Goal: Task Accomplishment & Management: Complete application form

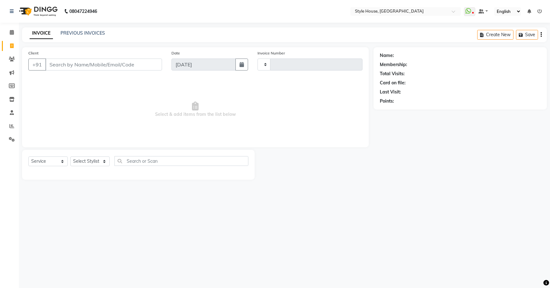
select select "service"
type input "1847"
select select "4237"
type input "7684058357"
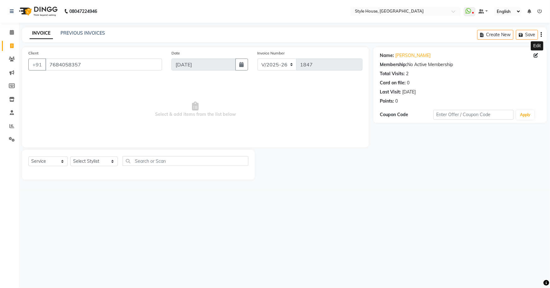
click at [534, 54] on icon at bounding box center [535, 55] width 4 height 4
select select "[DEMOGRAPHIC_DATA]"
select select
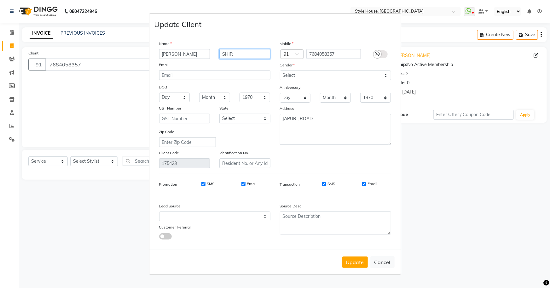
click at [224, 53] on input "SHIR" at bounding box center [244, 54] width 51 height 10
type input "[PERSON_NAME]"
click at [360, 260] on button "Update" at bounding box center [355, 262] width 26 height 11
select select
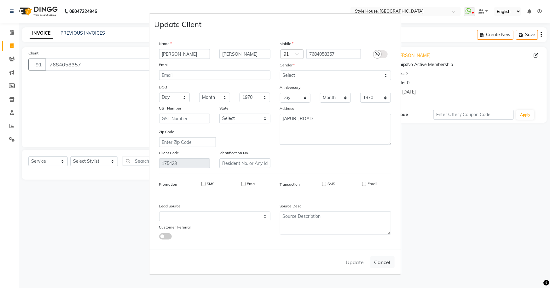
select select
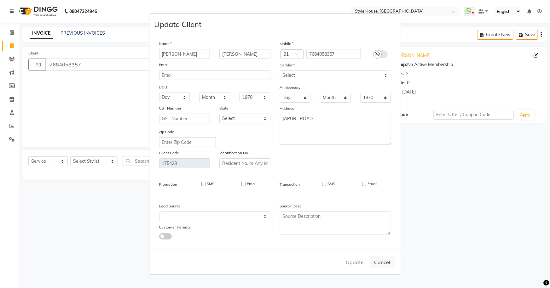
checkbox input "false"
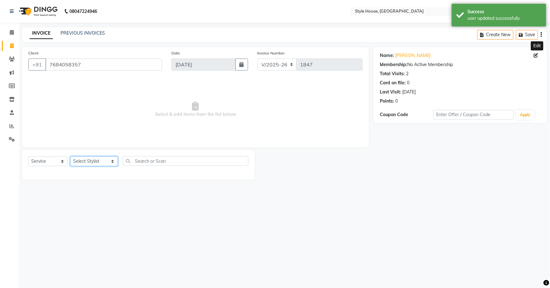
click at [89, 158] on select "Select Stylist [PERSON_NAME] [PERSON_NAME] [PERSON_NAME] [PERSON_NAME]([PERSON_…" at bounding box center [94, 162] width 48 height 10
select select "87529"
click at [70, 157] on select "Select Stylist [PERSON_NAME] [PERSON_NAME] [PERSON_NAME] [PERSON_NAME]([PERSON_…" at bounding box center [94, 162] width 48 height 10
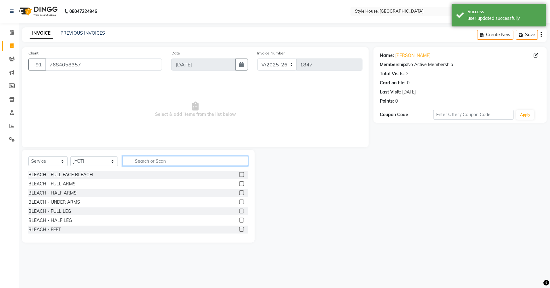
click at [155, 161] on input "text" at bounding box center [186, 161] width 126 height 10
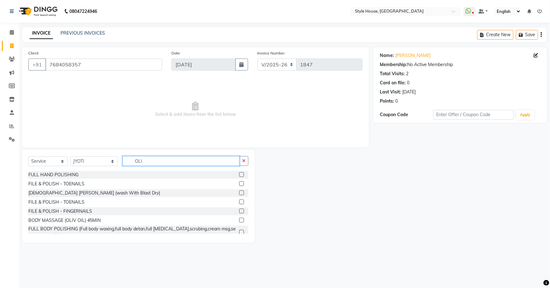
type input "OLI"
click at [239, 220] on label at bounding box center [241, 220] width 5 height 5
click at [239, 220] on input "checkbox" at bounding box center [241, 221] width 4 height 4
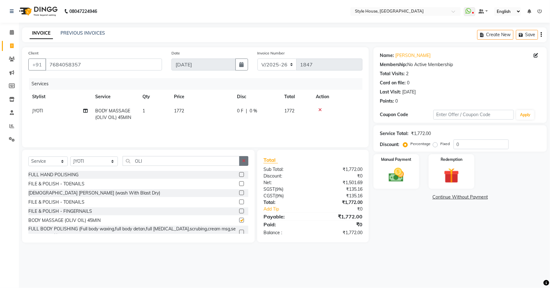
checkbox input "false"
click at [243, 164] on button "button" at bounding box center [243, 161] width 9 height 10
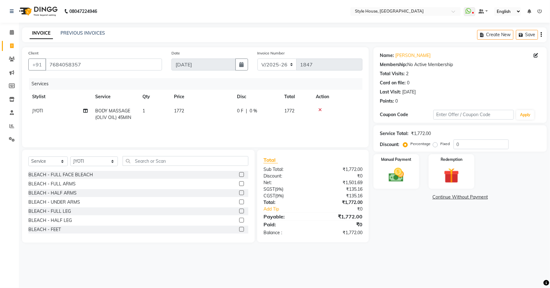
click at [217, 115] on td "1772" at bounding box center [201, 114] width 63 height 21
select select "87529"
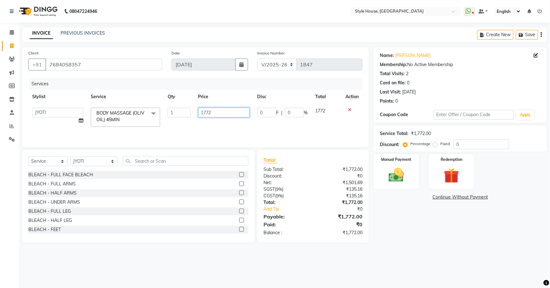
click at [217, 114] on input "1772" at bounding box center [224, 113] width 52 height 10
type input "1"
type input "2500"
drag, startPoint x: 412, startPoint y: 268, endPoint x: 396, endPoint y: 219, distance: 52.2
click at [412, 263] on div "08047224946 Select Location × Style House, Jk Road WhatsApp Status ✕ Status: Di…" at bounding box center [275, 144] width 550 height 288
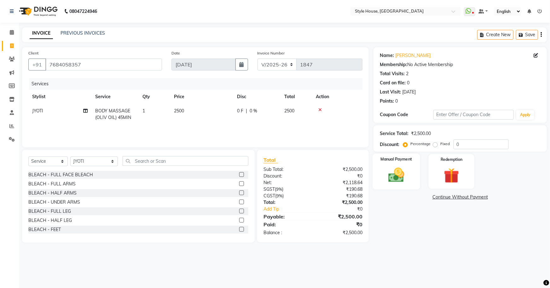
click at [387, 164] on div "Manual Payment" at bounding box center [396, 172] width 48 height 36
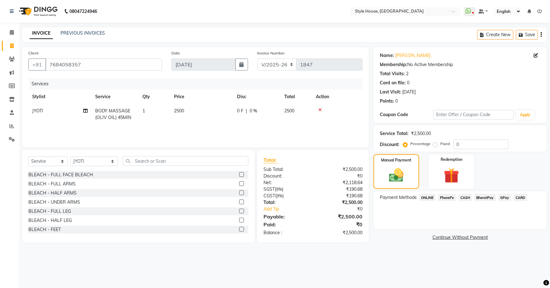
click at [441, 198] on span "PhonePe" at bounding box center [447, 197] width 18 height 7
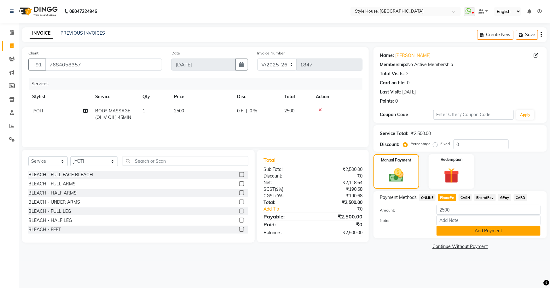
click at [452, 232] on button "Add Payment" at bounding box center [488, 231] width 104 height 10
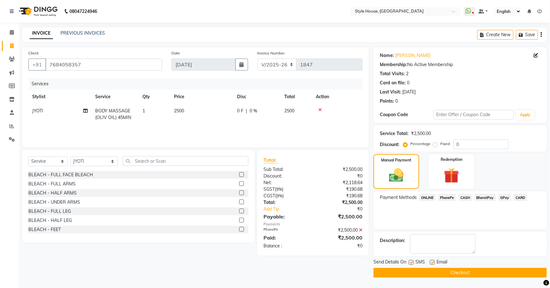
click at [456, 275] on button "Checkout" at bounding box center [459, 273] width 173 height 10
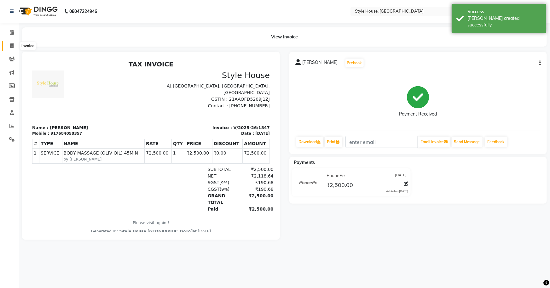
click at [12, 43] on icon at bounding box center [11, 45] width 3 height 5
select select "service"
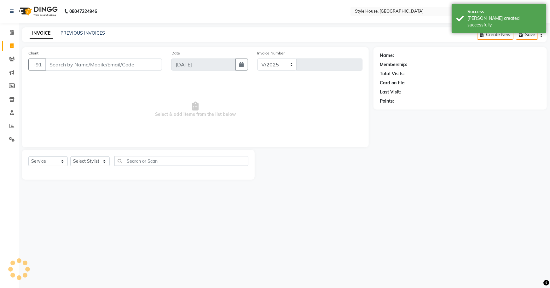
select select "4237"
type input "1848"
click at [71, 32] on link "PREVIOUS INVOICES" at bounding box center [83, 33] width 44 height 6
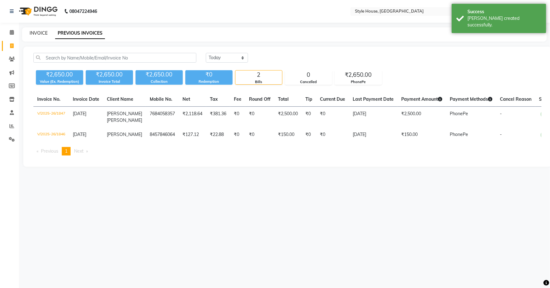
click at [40, 33] on link "INVOICE" at bounding box center [39, 33] width 18 height 6
select select "service"
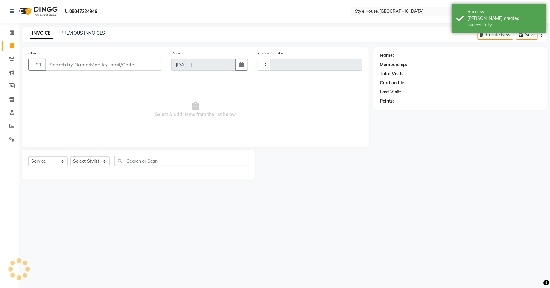
type input "1848"
select select "4237"
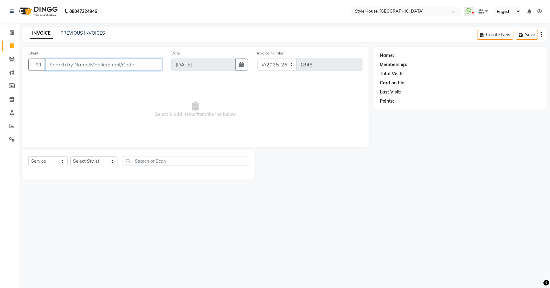
click at [65, 64] on input "Client" at bounding box center [103, 65] width 117 height 12
paste input "7093579507"
type input "7093579507"
click at [157, 64] on span "Add Client" at bounding box center [145, 64] width 25 height 6
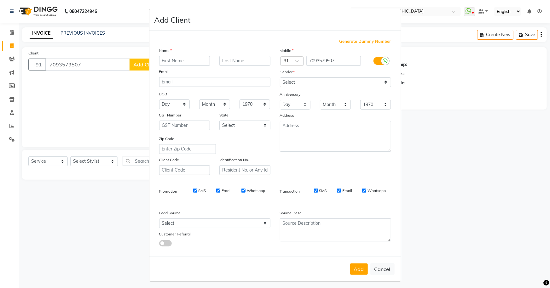
click at [170, 61] on input "text" at bounding box center [184, 61] width 51 height 10
type input "[PERSON_NAME]"
click at [299, 82] on select "Select [DEMOGRAPHIC_DATA] [DEMOGRAPHIC_DATA] Other Prefer Not To Say" at bounding box center [335, 83] width 111 height 10
select select "[DEMOGRAPHIC_DATA]"
click at [280, 78] on select "Select [DEMOGRAPHIC_DATA] [DEMOGRAPHIC_DATA] Other Prefer Not To Say" at bounding box center [335, 83] width 111 height 10
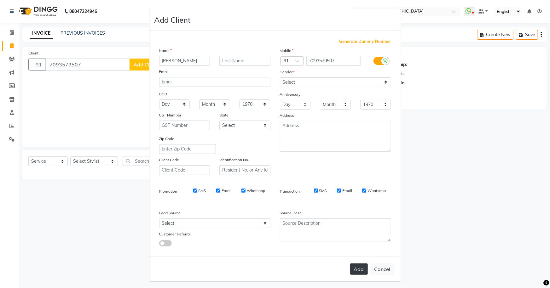
click at [355, 271] on button "Add" at bounding box center [359, 269] width 18 height 11
select select
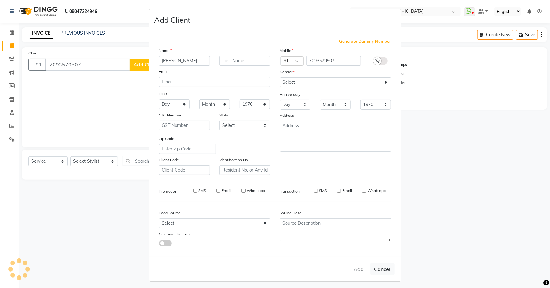
select select
checkbox input "false"
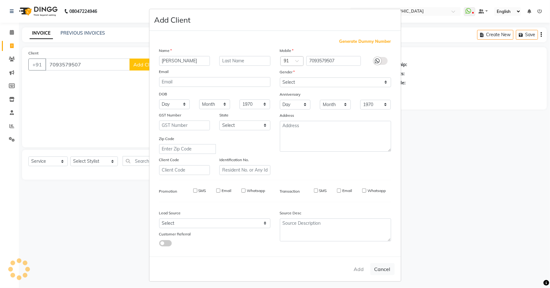
checkbox input "false"
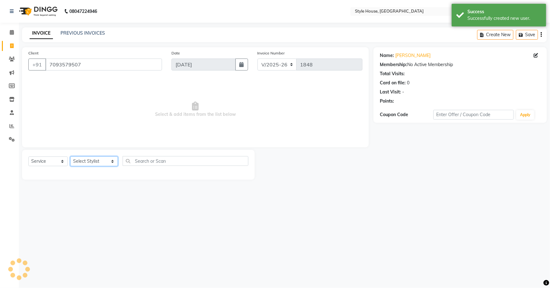
click at [77, 163] on select "Select Stylist [PERSON_NAME] [PERSON_NAME] [PERSON_NAME] [PERSON_NAME]([PERSON_…" at bounding box center [94, 162] width 48 height 10
select select "22359"
click at [70, 157] on select "Select Stylist [PERSON_NAME] [PERSON_NAME] [PERSON_NAME] [PERSON_NAME]([PERSON_…" at bounding box center [94, 162] width 48 height 10
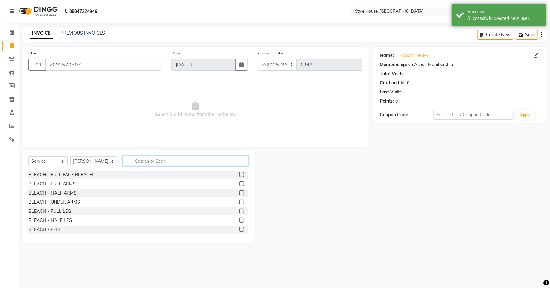
click at [147, 160] on input "text" at bounding box center [186, 161] width 126 height 10
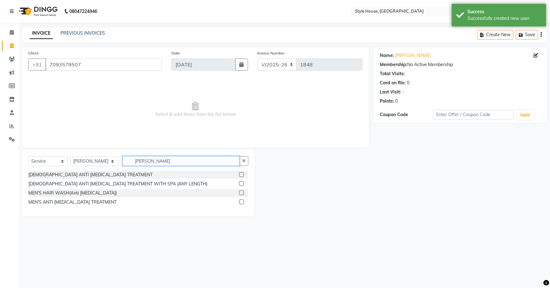
type input "[PERSON_NAME]"
click at [241, 182] on label at bounding box center [241, 184] width 5 height 5
click at [241, 182] on input "checkbox" at bounding box center [241, 184] width 4 height 4
checkbox input "true"
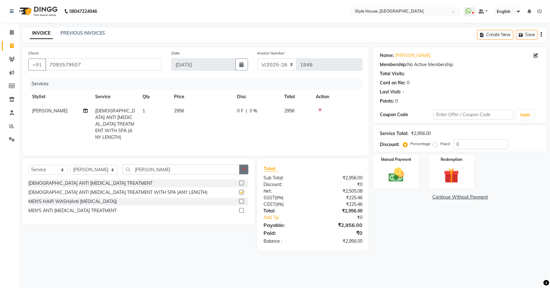
click at [244, 167] on icon "button" at bounding box center [243, 169] width 3 height 4
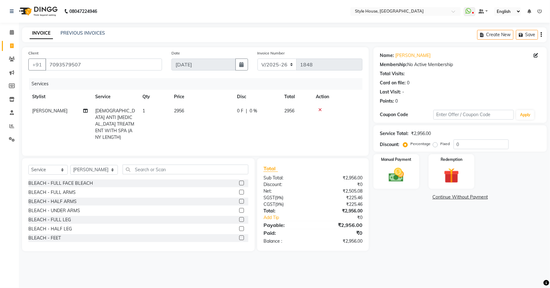
click at [213, 113] on td "2956" at bounding box center [201, 124] width 63 height 41
select select "22359"
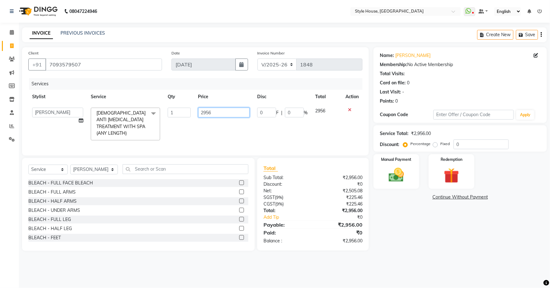
click at [216, 112] on input "2956" at bounding box center [224, 113] width 52 height 10
type input "2500"
drag, startPoint x: 388, startPoint y: 212, endPoint x: 395, endPoint y: 218, distance: 9.4
click at [389, 213] on div "Name: [PERSON_NAME] Membership: No Active Membership Total Visits: Card on file…" at bounding box center [462, 149] width 178 height 204
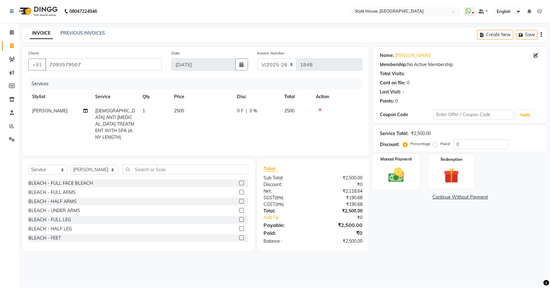
click at [401, 170] on img at bounding box center [396, 175] width 26 height 18
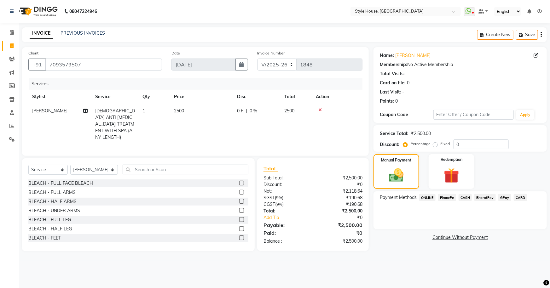
click at [449, 198] on span "PhonePe" at bounding box center [447, 197] width 18 height 7
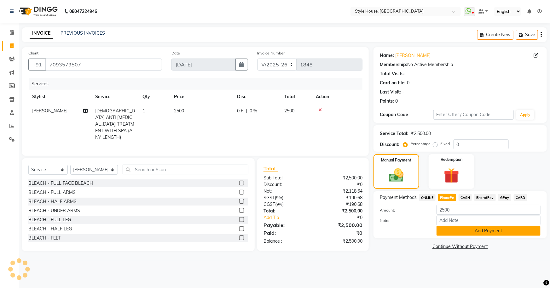
click at [474, 232] on button "Add Payment" at bounding box center [488, 231] width 104 height 10
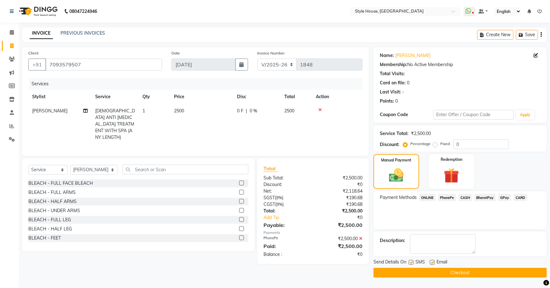
click at [469, 275] on button "Checkout" at bounding box center [459, 273] width 173 height 10
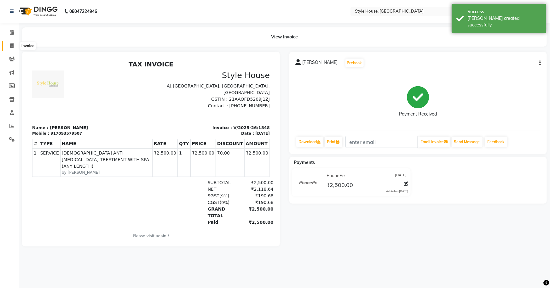
click at [10, 43] on span at bounding box center [11, 46] width 11 height 7
select select "service"
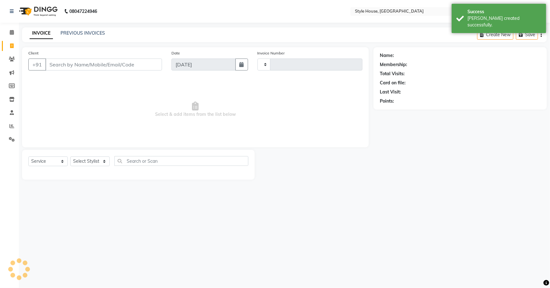
type input "1849"
select select "4237"
click at [105, 31] on div "INVOICE PREVIOUS INVOICES" at bounding box center [67, 33] width 90 height 7
click at [102, 32] on link "PREVIOUS INVOICES" at bounding box center [83, 33] width 44 height 6
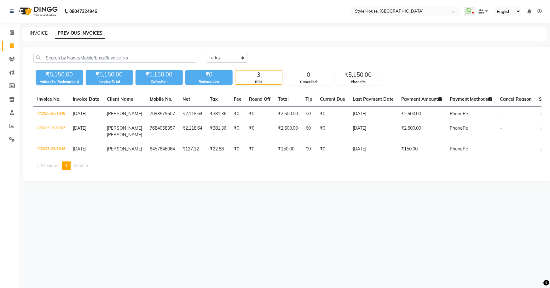
click at [34, 32] on link "INVOICE" at bounding box center [39, 33] width 18 height 6
select select "service"
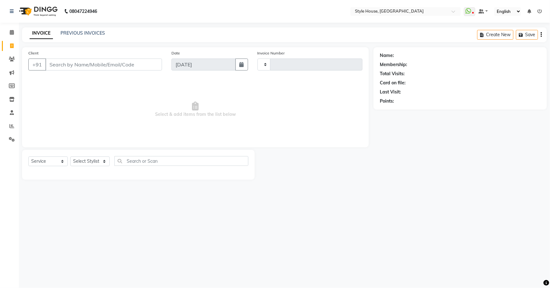
type input "1849"
select select "4237"
type input "8917473394"
click at [136, 63] on span "Add Client" at bounding box center [145, 64] width 25 height 6
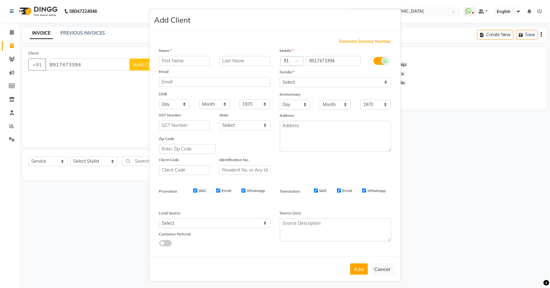
click at [187, 62] on input "text" at bounding box center [184, 61] width 51 height 10
type input "ITI DAS"
click at [299, 83] on select "Select [DEMOGRAPHIC_DATA] [DEMOGRAPHIC_DATA] Other Prefer Not To Say" at bounding box center [335, 83] width 111 height 10
select select "[DEMOGRAPHIC_DATA]"
click at [280, 78] on select "Select [DEMOGRAPHIC_DATA] [DEMOGRAPHIC_DATA] Other Prefer Not To Say" at bounding box center [335, 83] width 111 height 10
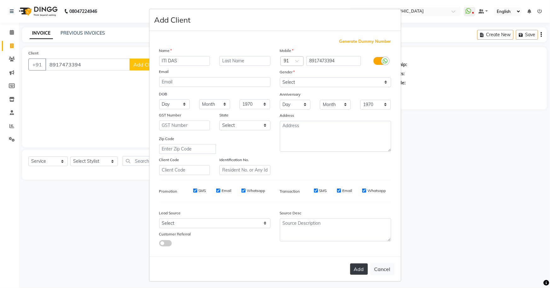
click at [360, 268] on button "Add" at bounding box center [359, 269] width 18 height 11
select select
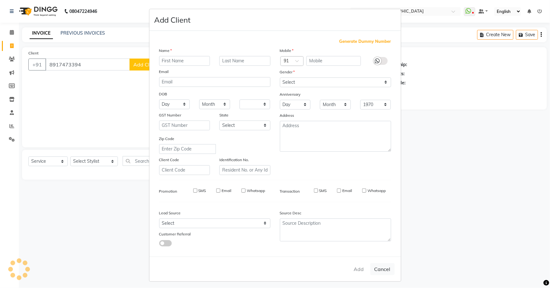
select select
checkbox input "false"
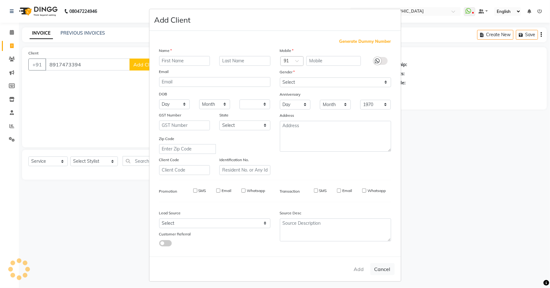
checkbox input "false"
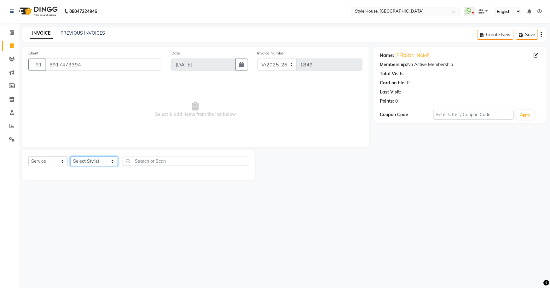
drag, startPoint x: 89, startPoint y: 164, endPoint x: 95, endPoint y: 158, distance: 8.2
click at [89, 164] on select "Select Stylist [PERSON_NAME] [PERSON_NAME] [PERSON_NAME] [PERSON_NAME]([PERSON_…" at bounding box center [94, 162] width 48 height 10
select select "22359"
click at [70, 157] on select "Select Stylist [PERSON_NAME] [PERSON_NAME] [PERSON_NAME] [PERSON_NAME]([PERSON_…" at bounding box center [94, 162] width 48 height 10
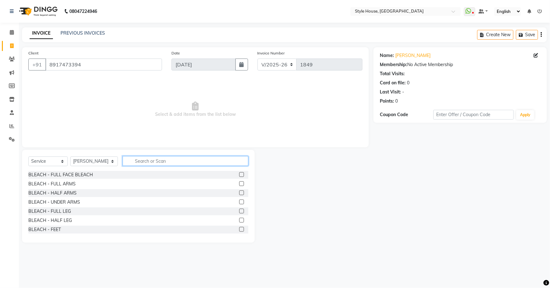
click at [143, 162] on input "text" at bounding box center [186, 161] width 126 height 10
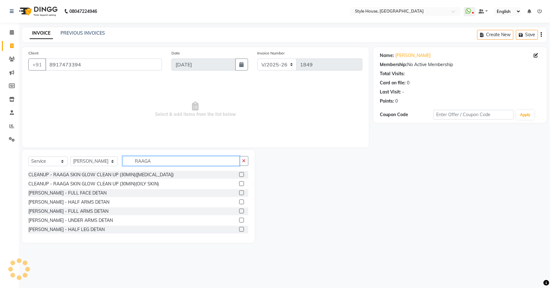
type input "RAAGA"
click at [239, 193] on label at bounding box center [241, 193] width 5 height 5
click at [239, 193] on input "checkbox" at bounding box center [241, 193] width 4 height 4
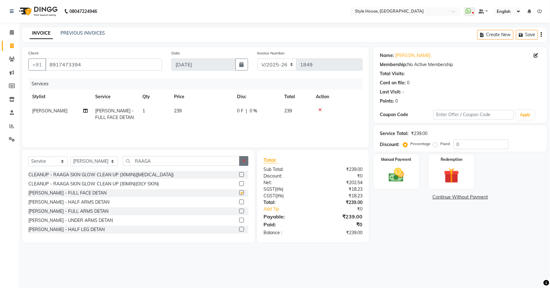
checkbox input "false"
click at [241, 164] on button "button" at bounding box center [243, 161] width 9 height 10
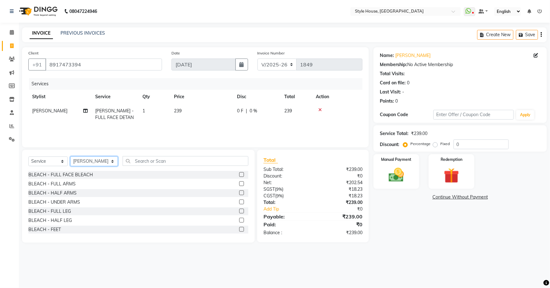
click at [89, 161] on select "Select Stylist [PERSON_NAME] [PERSON_NAME] [PERSON_NAME] [PERSON_NAME]([PERSON_…" at bounding box center [94, 162] width 48 height 10
click at [137, 165] on input "text" at bounding box center [186, 161] width 126 height 10
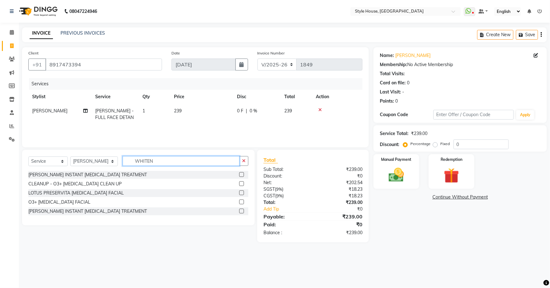
type input "WHITEN"
click at [241, 201] on label at bounding box center [241, 202] width 5 height 5
click at [241, 201] on input "checkbox" at bounding box center [241, 202] width 4 height 4
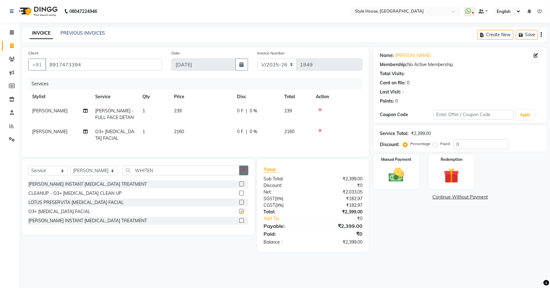
checkbox input "false"
click at [244, 173] on icon "button" at bounding box center [243, 170] width 3 height 4
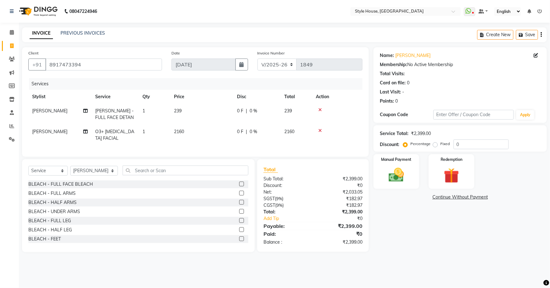
click at [241, 137] on td "0 F | 0 %" at bounding box center [256, 135] width 47 height 21
select select "22359"
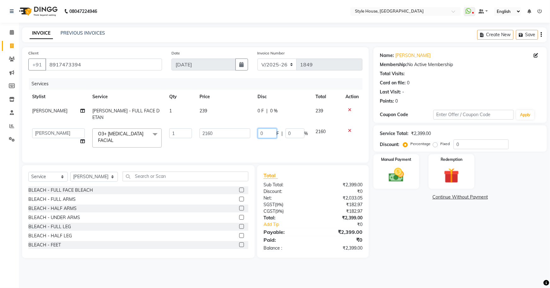
click at [259, 135] on input "0" at bounding box center [267, 134] width 19 height 10
type input "160"
click at [378, 245] on div "Name: [PERSON_NAME] Membership: No Active Membership Total Visits: Card on file…" at bounding box center [462, 152] width 178 height 211
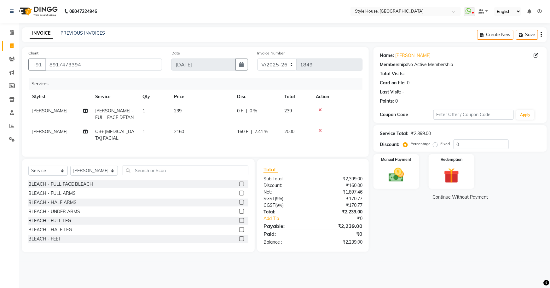
click at [210, 110] on td "239" at bounding box center [201, 114] width 63 height 21
select select "22359"
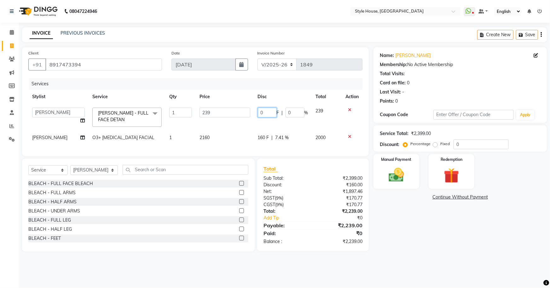
click at [263, 111] on input "0" at bounding box center [267, 113] width 19 height 10
type input "39"
click at [417, 242] on div "Name: [PERSON_NAME] Membership: No Active Membership Total Visits: Card on file…" at bounding box center [462, 149] width 178 height 205
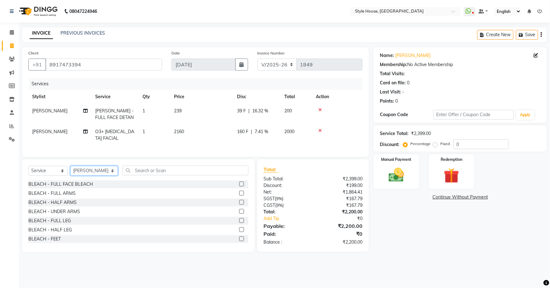
click at [95, 176] on select "Select Stylist [PERSON_NAME] [PERSON_NAME] [PERSON_NAME] [PERSON_NAME]([PERSON_…" at bounding box center [94, 171] width 48 height 10
select select "22368"
click at [70, 170] on select "Select Stylist [PERSON_NAME] [PERSON_NAME] [PERSON_NAME] [PERSON_NAME]([PERSON_…" at bounding box center [94, 171] width 48 height 10
click at [133, 176] on input "text" at bounding box center [186, 171] width 126 height 10
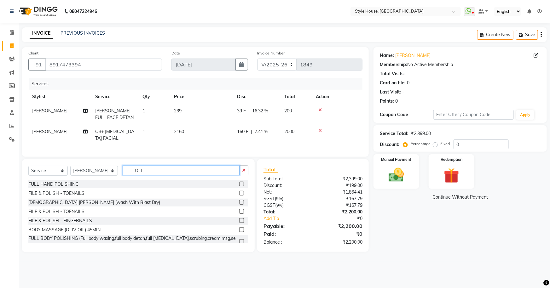
type input "OLI"
drag, startPoint x: 238, startPoint y: 233, endPoint x: 236, endPoint y: 213, distance: 19.9
click at [239, 232] on label at bounding box center [241, 230] width 5 height 5
click at [239, 232] on input "checkbox" at bounding box center [241, 230] width 4 height 4
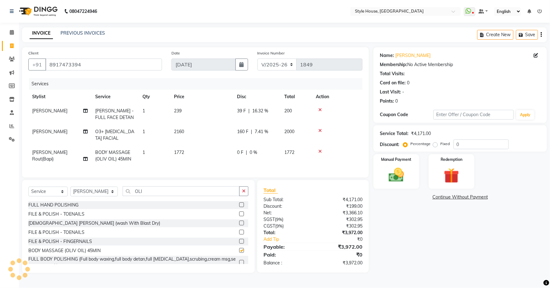
checkbox input "false"
click at [241, 196] on button "button" at bounding box center [243, 192] width 9 height 10
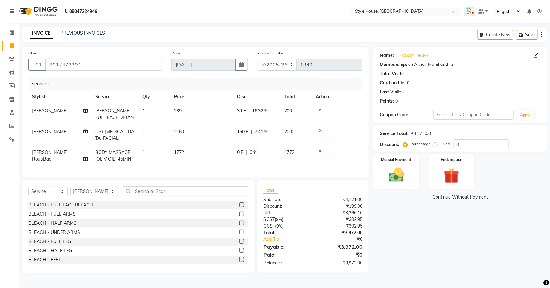
drag, startPoint x: 203, startPoint y: 152, endPoint x: 213, endPoint y: 153, distance: 10.1
click at [205, 152] on td "1772" at bounding box center [201, 156] width 63 height 21
select select "22368"
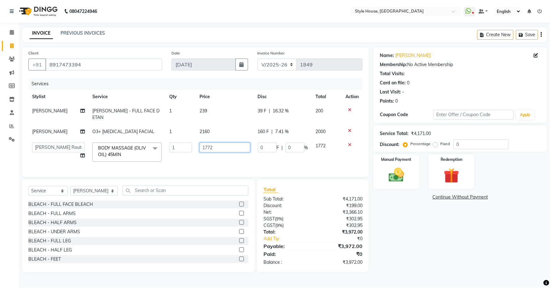
click at [219, 151] on input "1772" at bounding box center [224, 148] width 50 height 10
type input "1"
type input "1200"
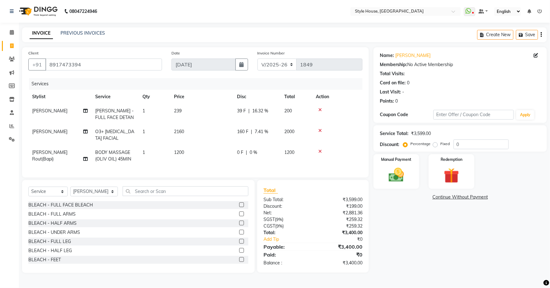
click at [388, 273] on div "Name: [PERSON_NAME] Membership: No Active Membership Total Visits: Card on file…" at bounding box center [462, 160] width 178 height 226
click at [394, 166] on img at bounding box center [396, 175] width 26 height 18
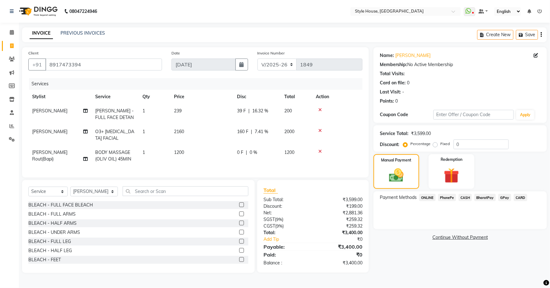
click at [523, 198] on span "CARD" at bounding box center [521, 197] width 14 height 7
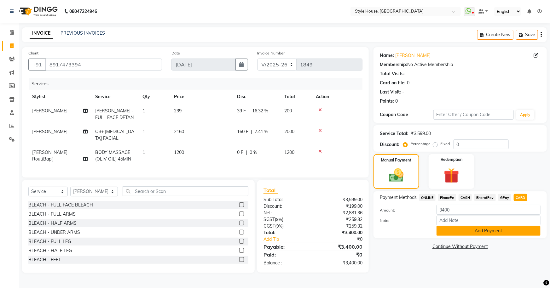
click at [525, 232] on button "Add Payment" at bounding box center [488, 231] width 104 height 10
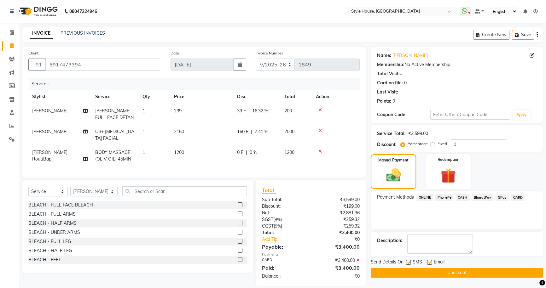
click at [496, 274] on button "Checkout" at bounding box center [457, 273] width 172 height 10
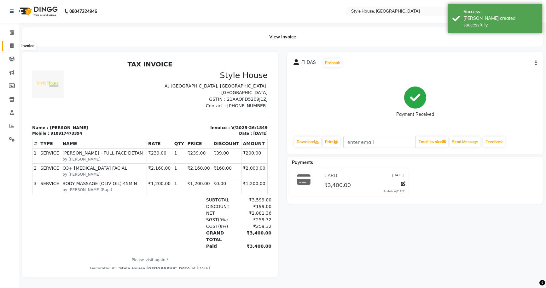
drag, startPoint x: 11, startPoint y: 47, endPoint x: 26, endPoint y: 41, distance: 15.8
click at [12, 47] on icon at bounding box center [11, 45] width 3 height 5
select select "service"
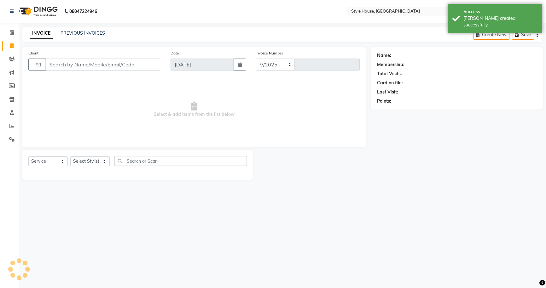
select select "4237"
type input "1850"
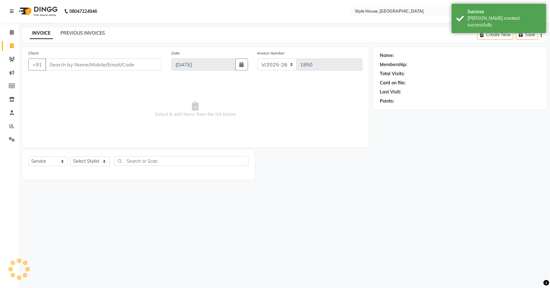
click at [62, 32] on link "PREVIOUS INVOICES" at bounding box center [83, 33] width 44 height 6
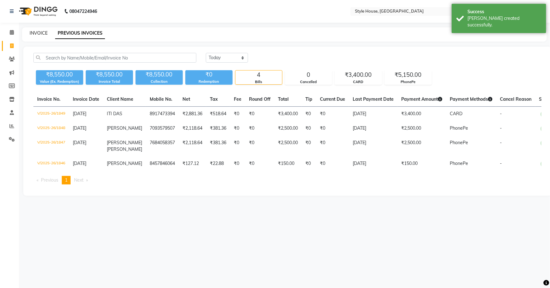
click at [42, 32] on link "INVOICE" at bounding box center [39, 33] width 18 height 6
select select "service"
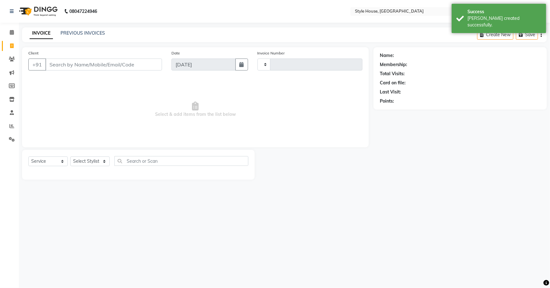
type input "1850"
select select "4237"
